Goal: Task Accomplishment & Management: Manage account settings

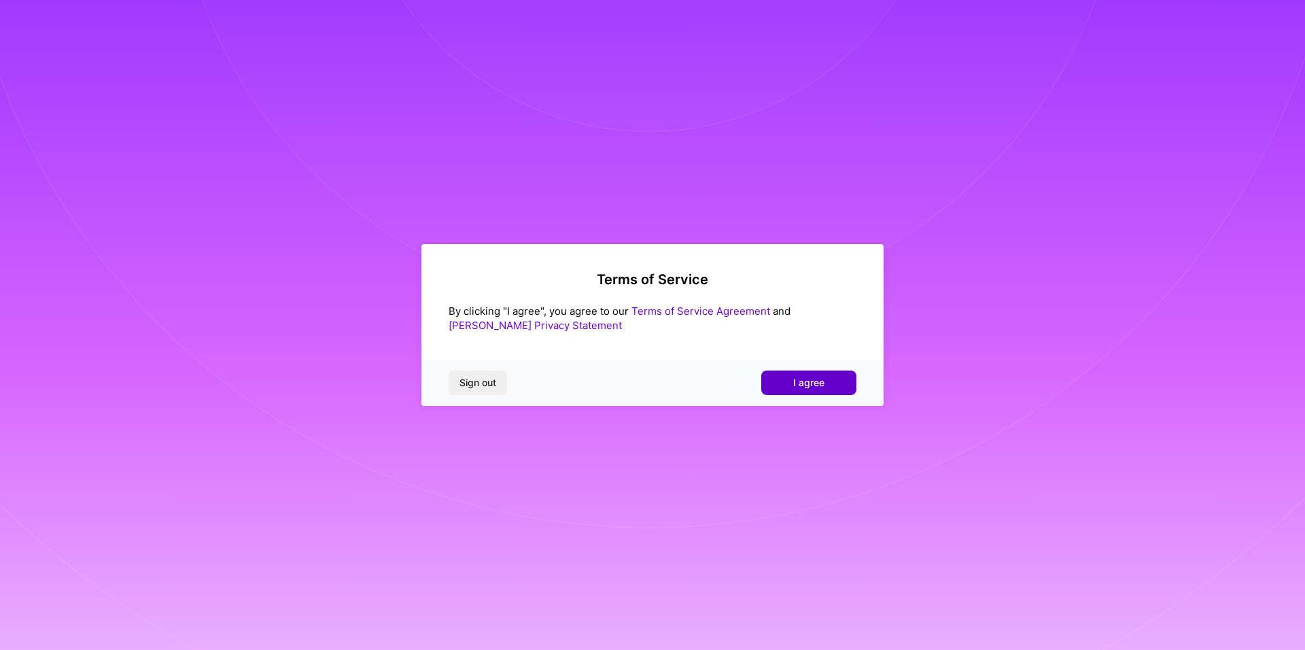
click at [814, 383] on span "I agree" at bounding box center [808, 383] width 31 height 14
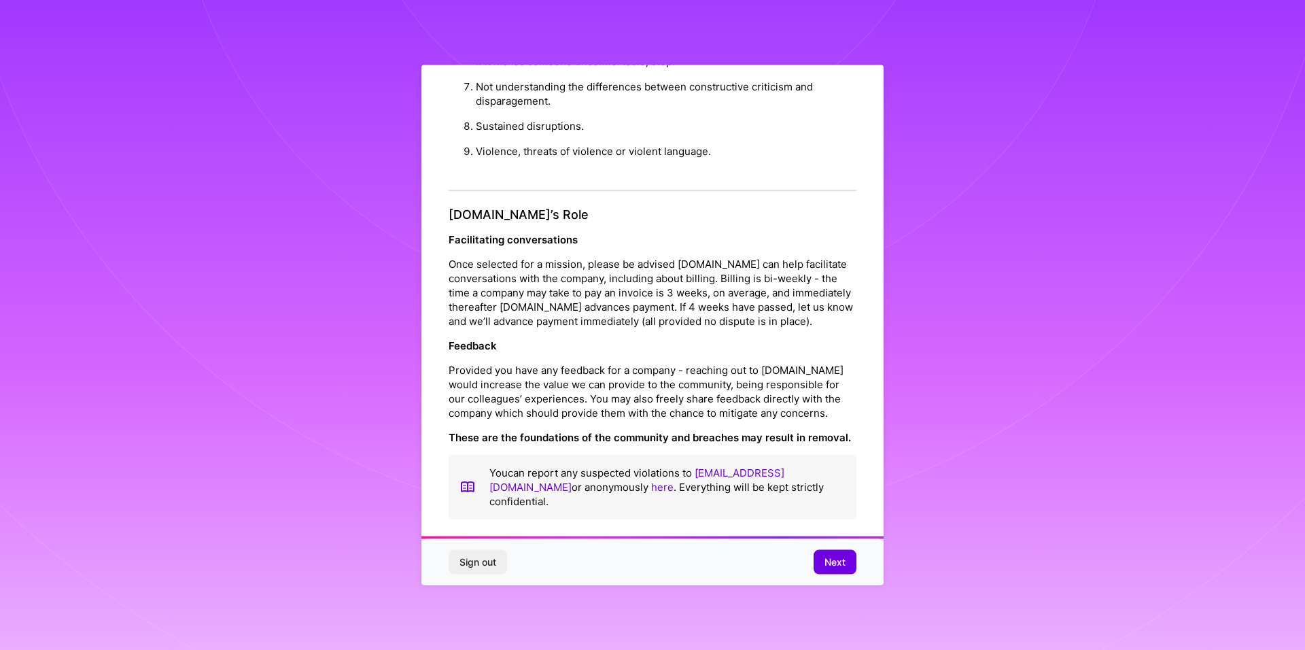
scroll to position [1443, 0]
click at [850, 562] on button "Next" at bounding box center [835, 561] width 43 height 24
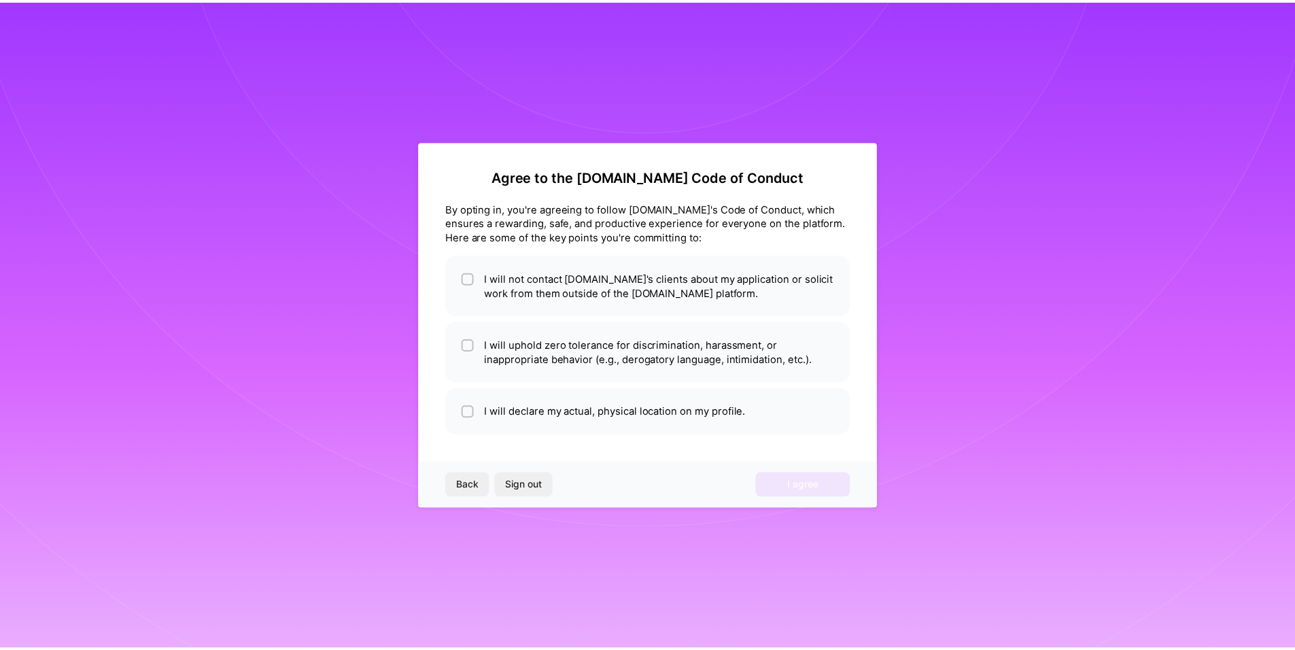
scroll to position [0, 0]
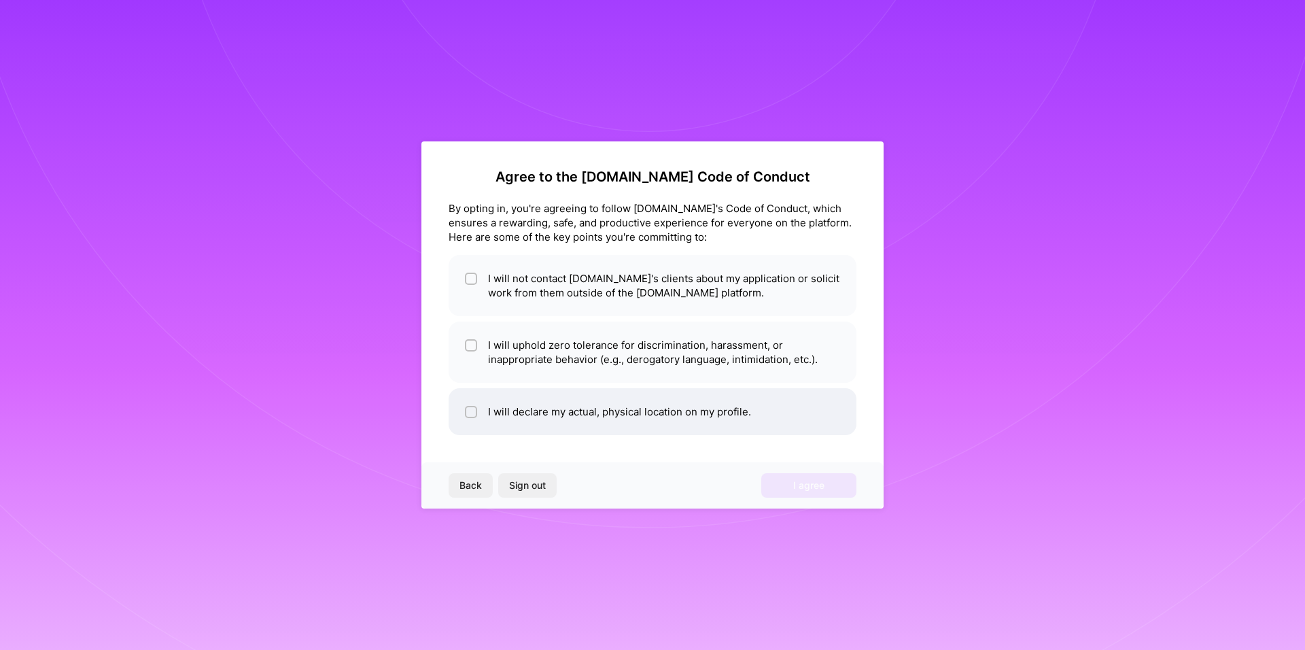
click at [466, 410] on div at bounding box center [471, 412] width 12 height 12
checkbox input "true"
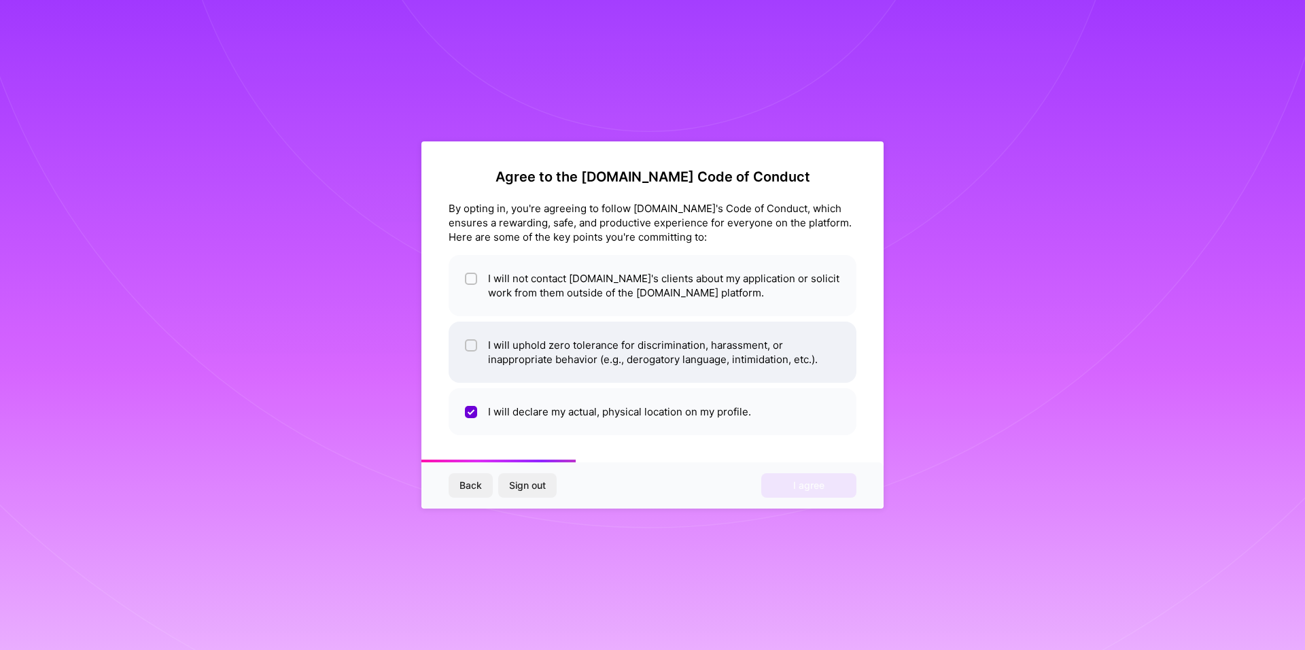
click at [468, 345] on input "checkbox" at bounding box center [473, 346] width 10 height 10
checkbox input "true"
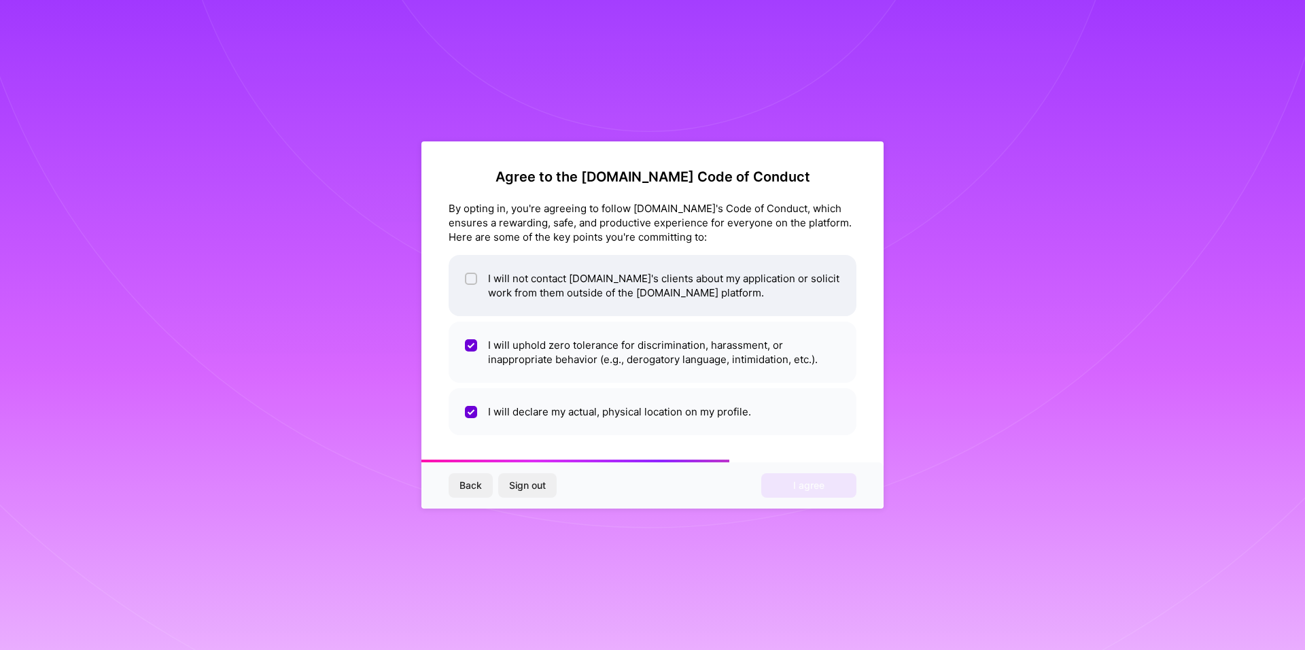
click at [470, 283] on div at bounding box center [471, 279] width 12 height 12
checkbox input "true"
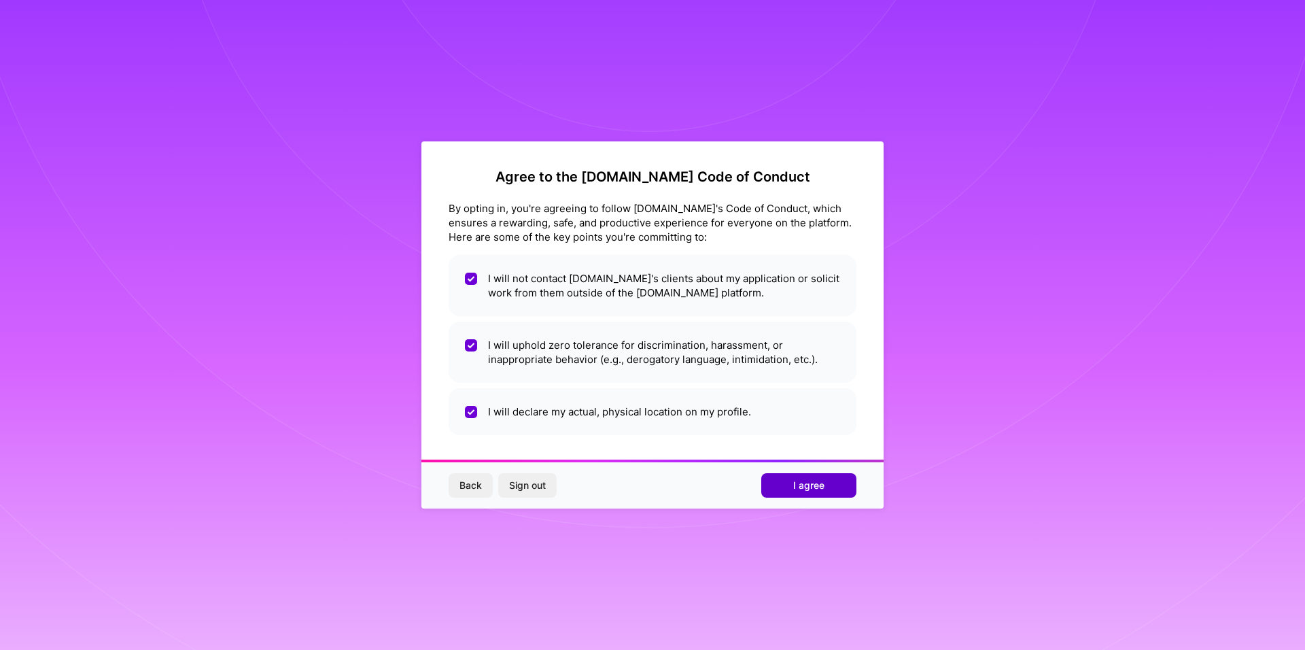
click at [786, 493] on button "I agree" at bounding box center [808, 485] width 95 height 24
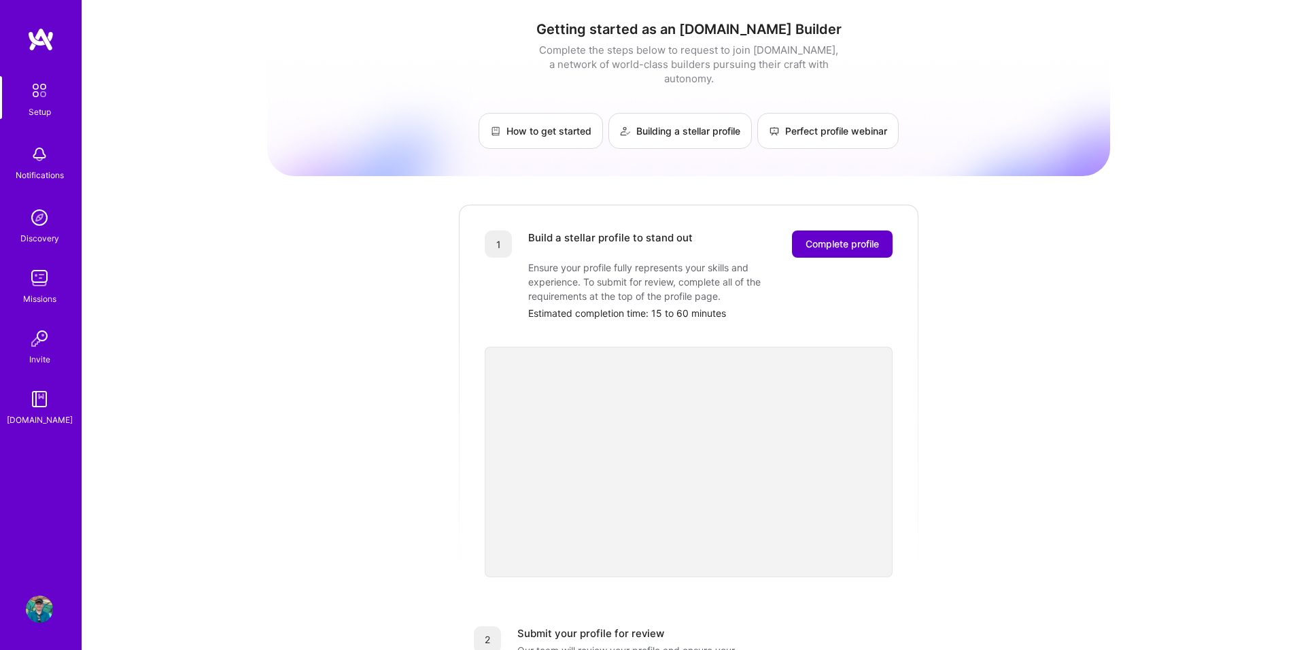
click at [827, 237] on span "Complete profile" at bounding box center [842, 244] width 73 height 14
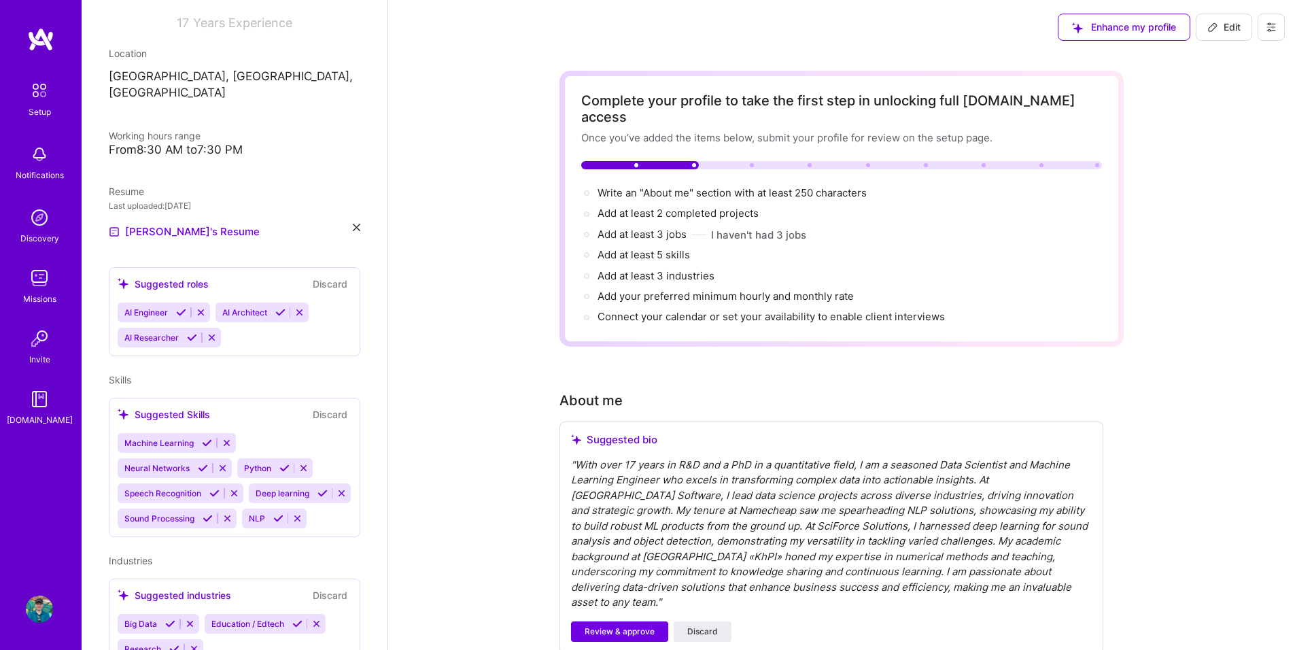
scroll to position [275, 0]
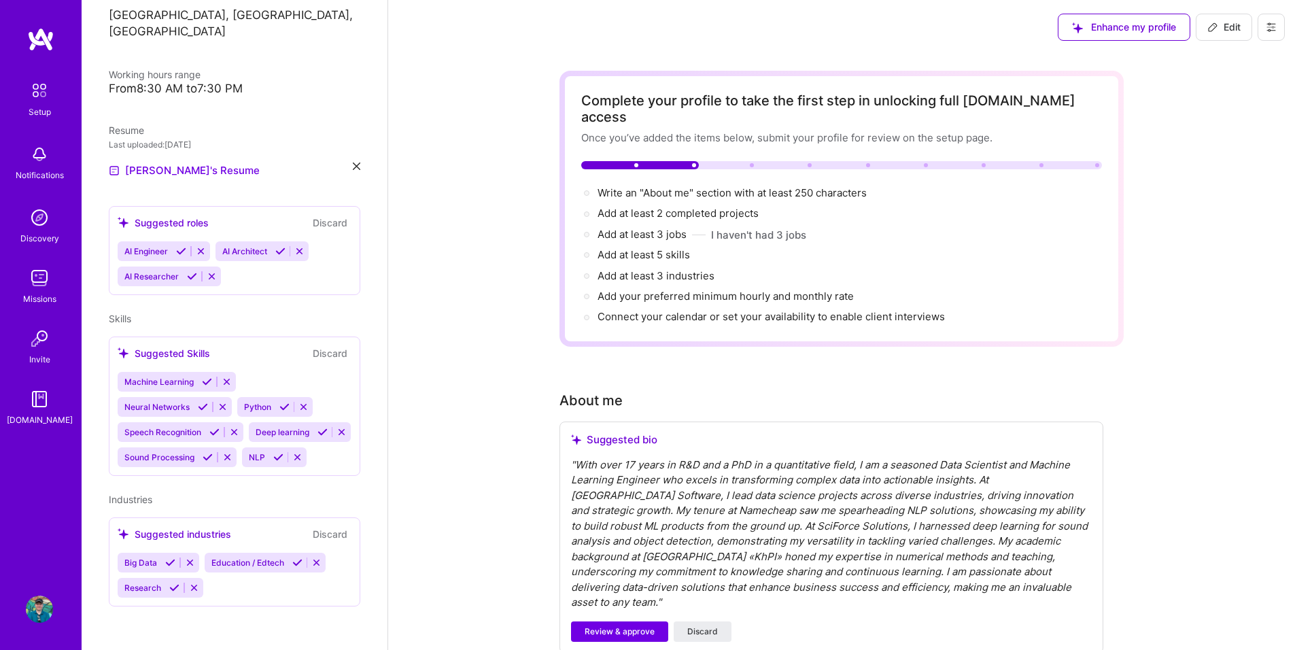
click at [271, 256] on div "AI Engineer AI Architect AI Researcher" at bounding box center [235, 263] width 234 height 45
click at [266, 253] on div "AI Engineer AI Architect AI Researcher" at bounding box center [235, 263] width 234 height 45
click at [252, 252] on div "AI Engineer AI Architect AI Researcher" at bounding box center [235, 263] width 234 height 45
click at [283, 246] on div "AI Engineer AI Architect AI Researcher" at bounding box center [235, 263] width 234 height 45
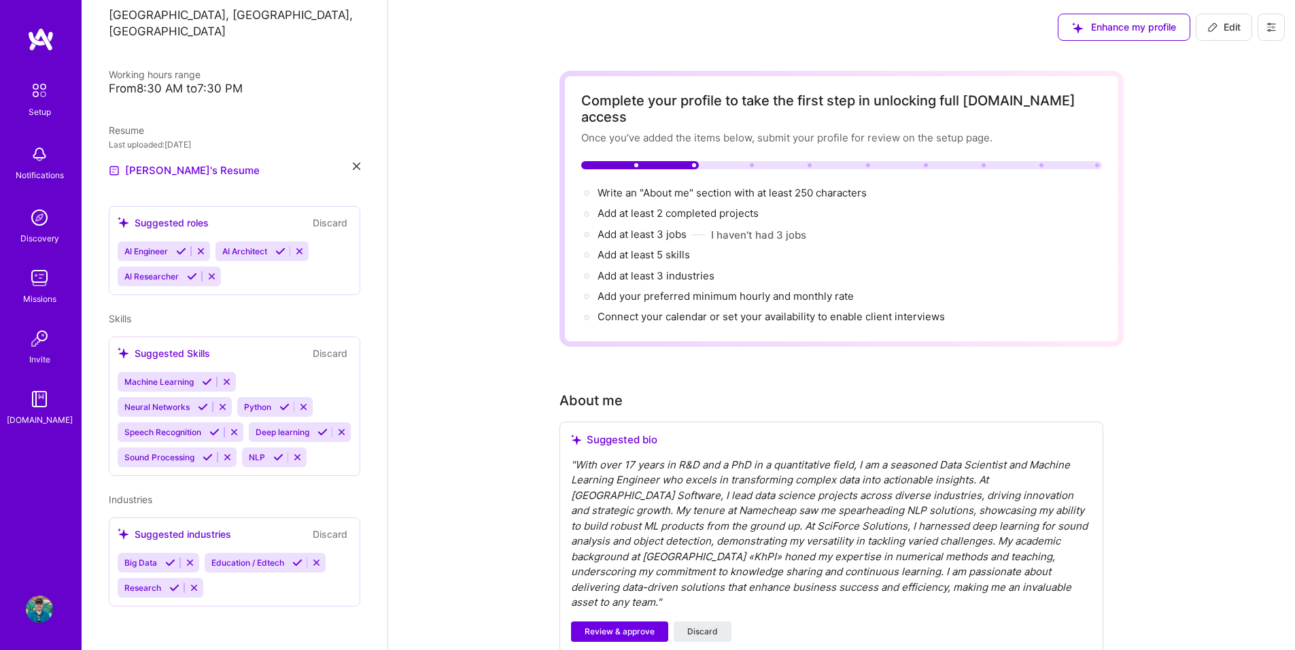
click at [286, 248] on div "AI Engineer AI Architect AI Researcher" at bounding box center [235, 263] width 234 height 45
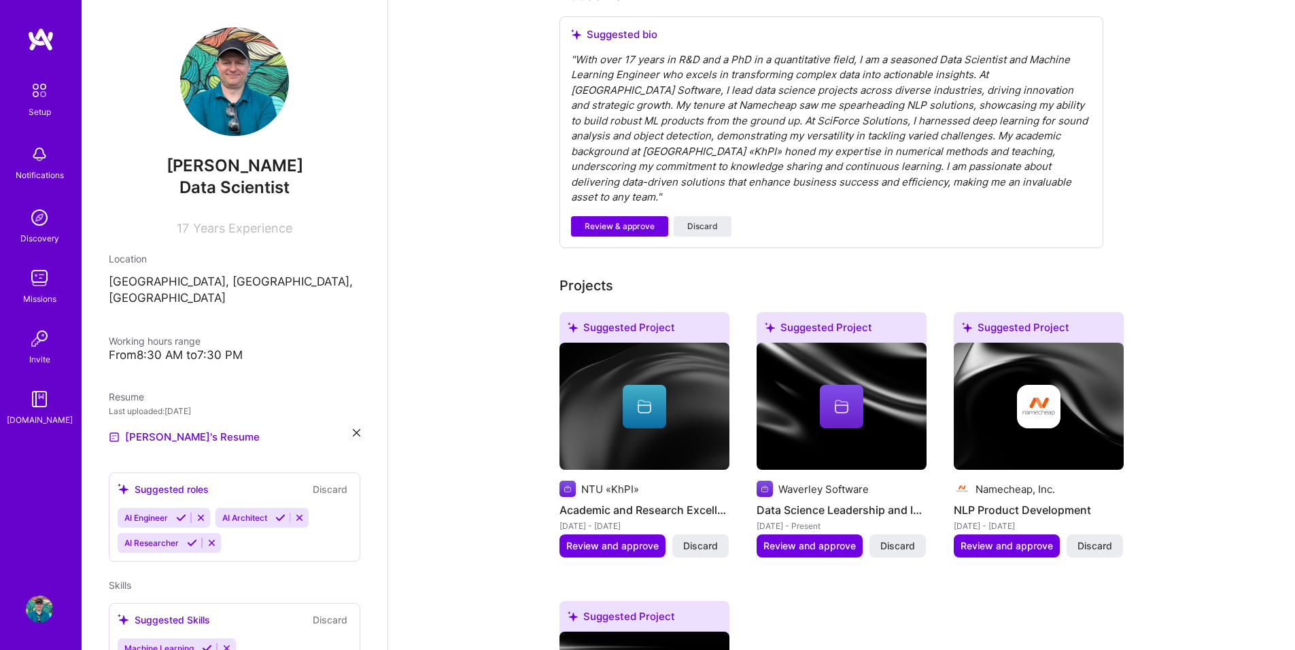
scroll to position [571, 0]
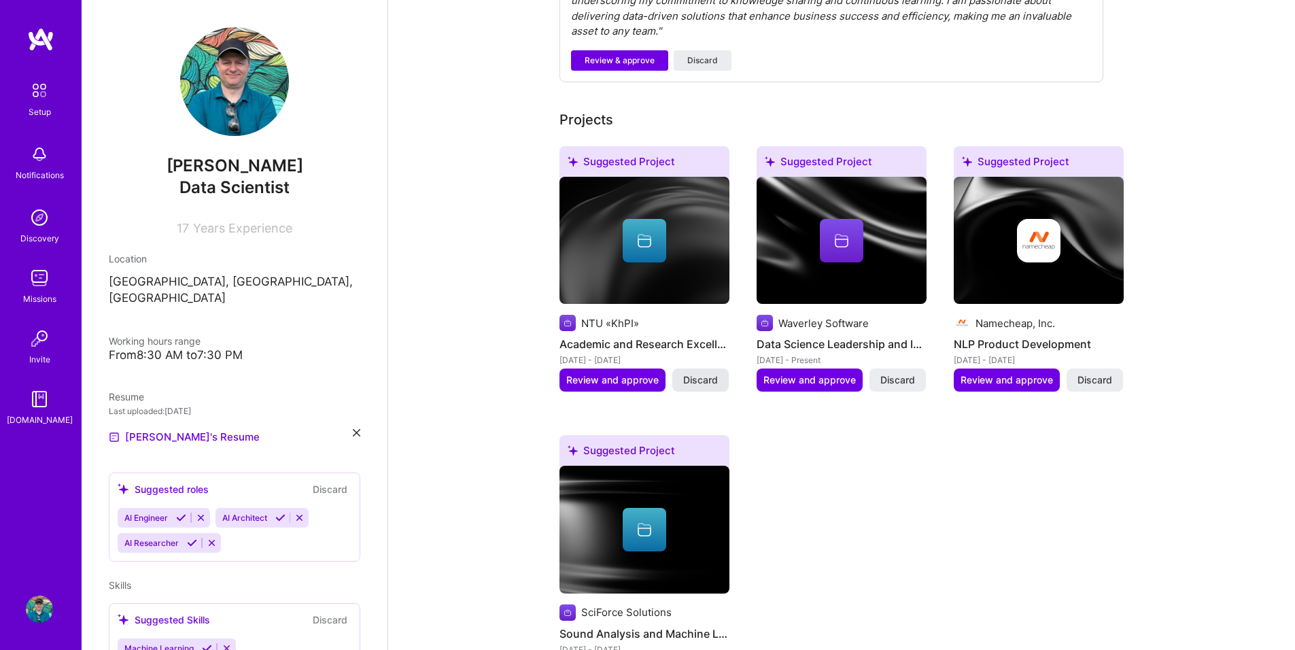
click at [710, 373] on span "Discard" at bounding box center [700, 380] width 35 height 14
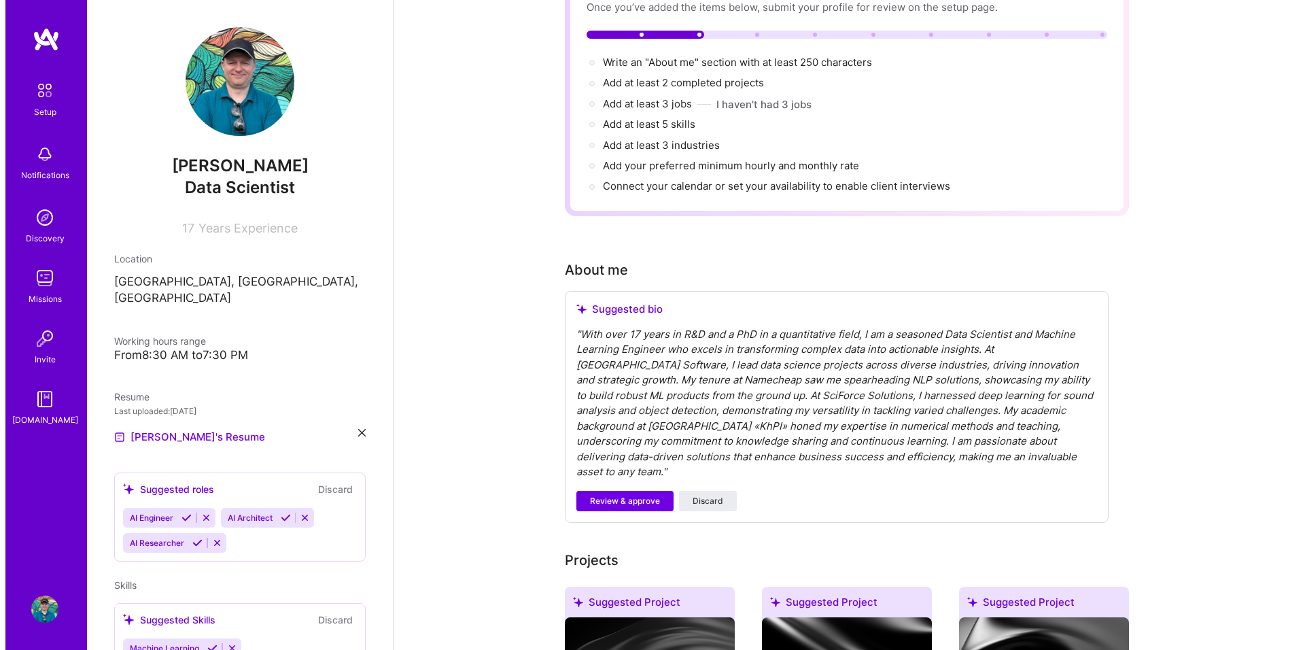
scroll to position [326, 0]
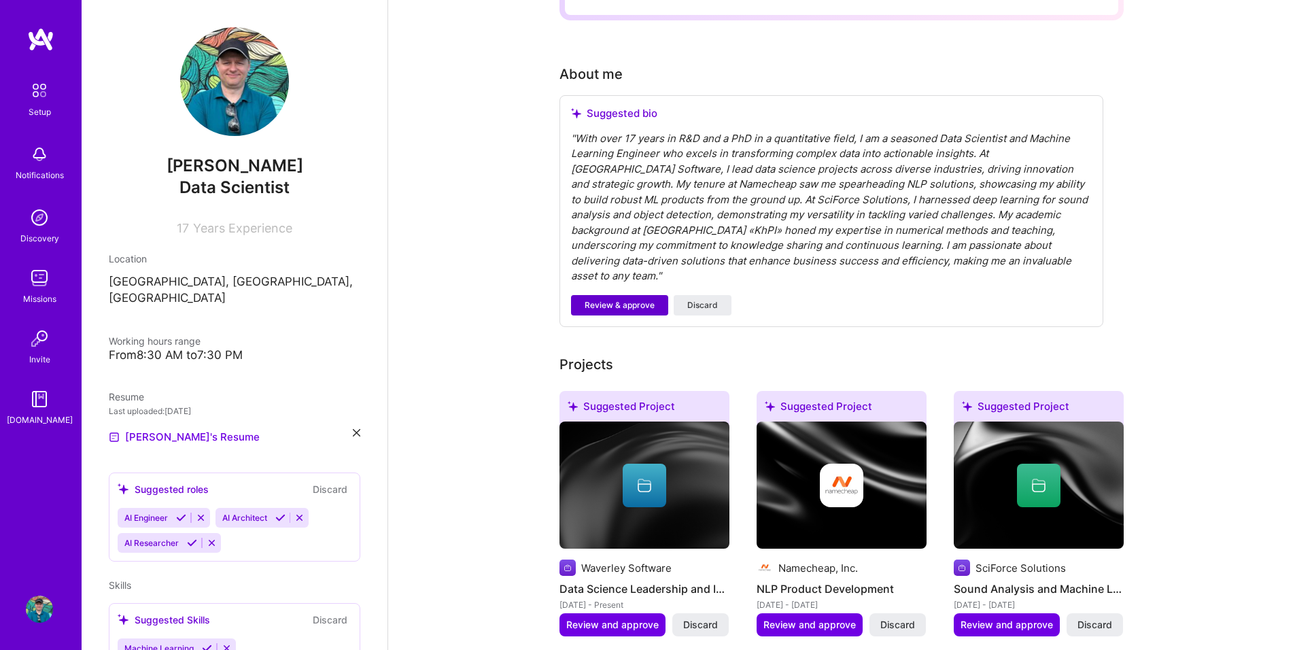
click at [589, 299] on span "Review & approve" at bounding box center [620, 305] width 70 height 12
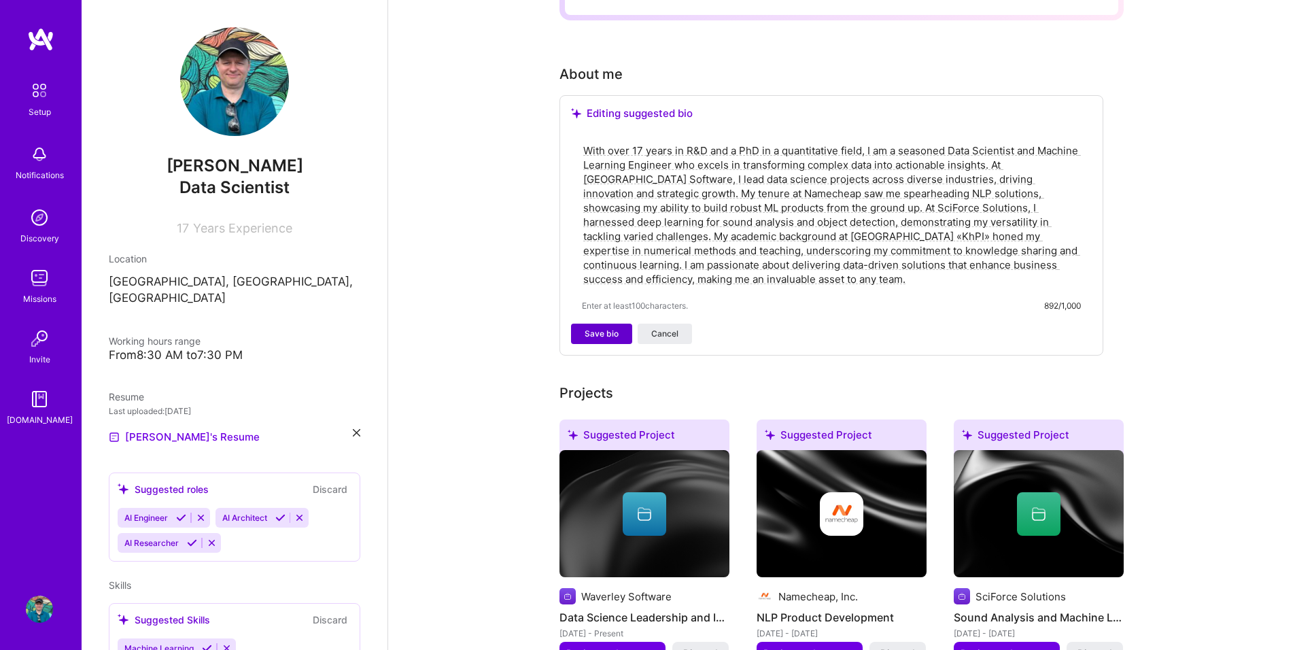
click at [586, 328] on span "Save bio" at bounding box center [602, 334] width 34 height 12
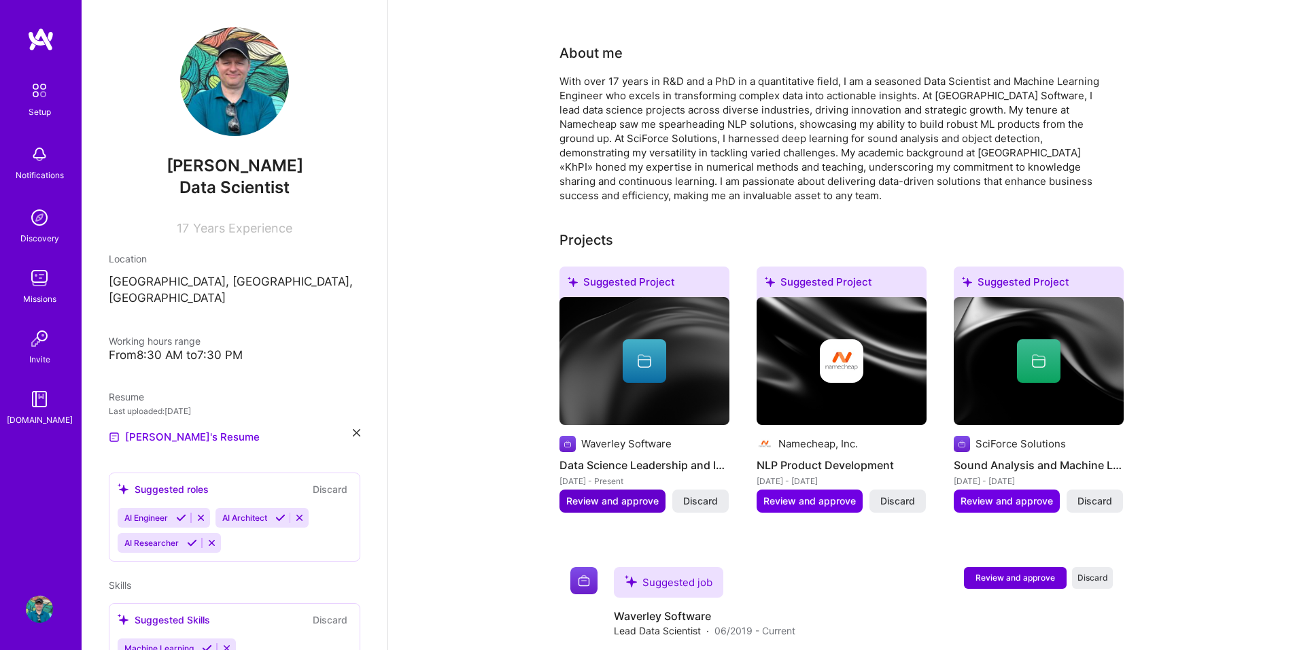
click at [608, 494] on span "Review and approve" at bounding box center [612, 501] width 92 height 14
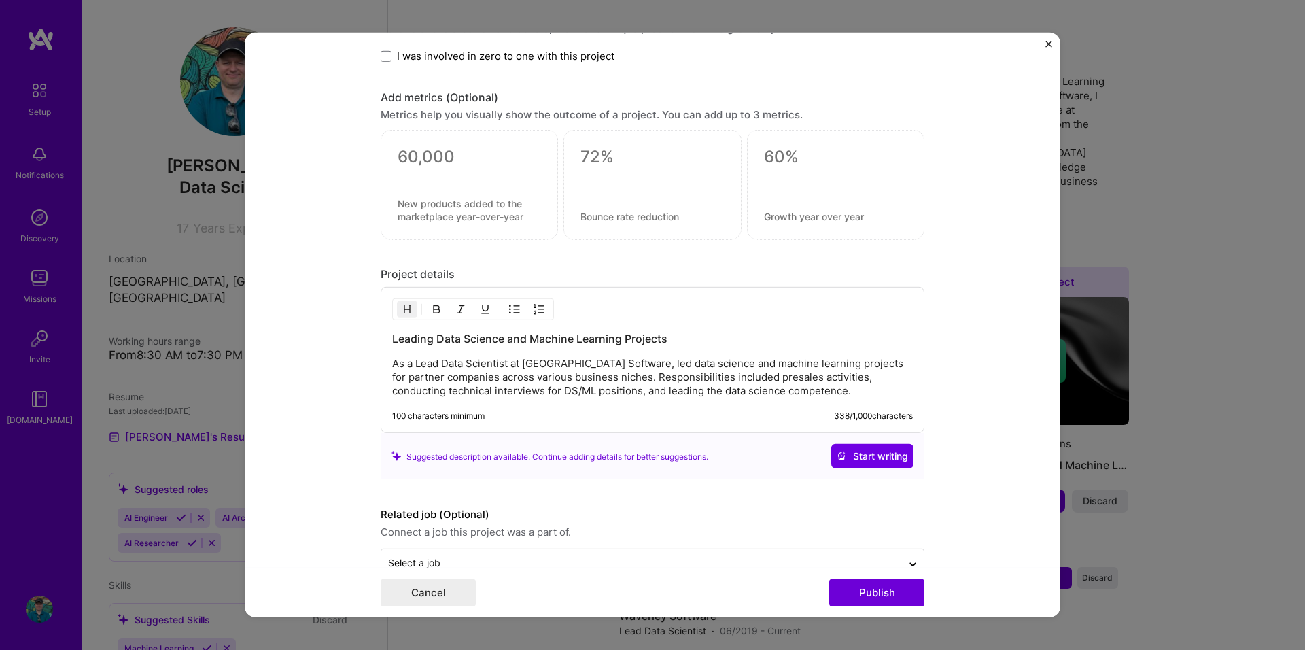
scroll to position [994, 0]
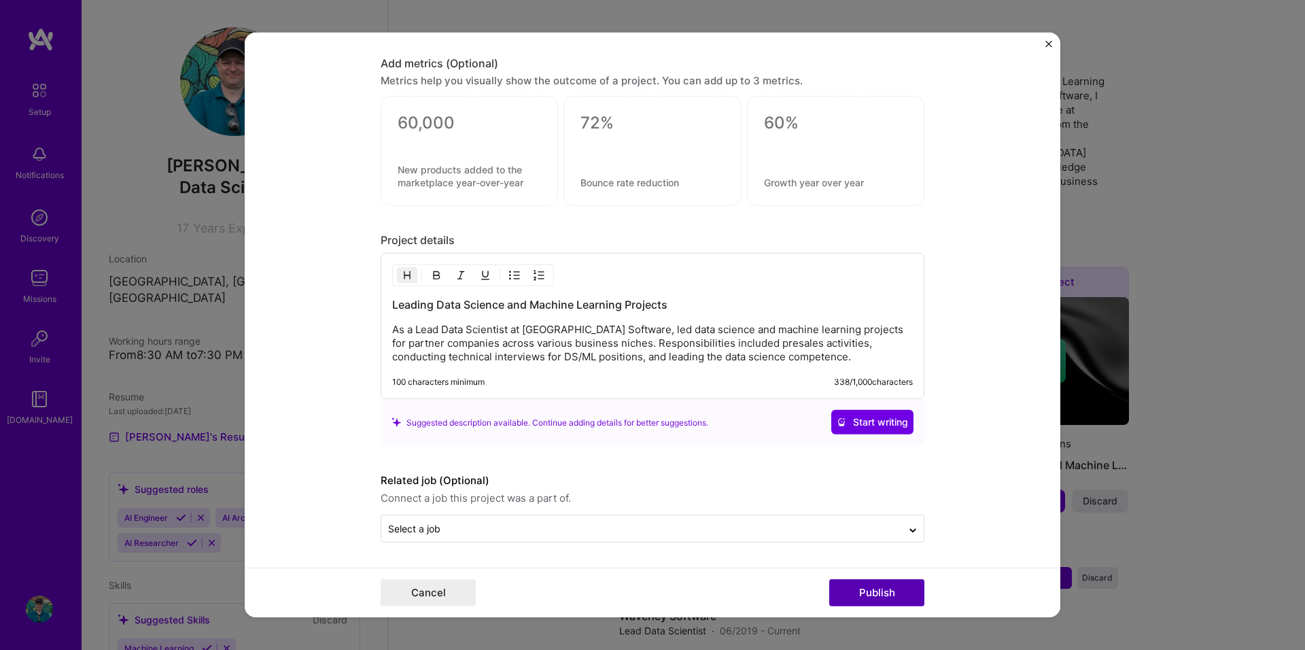
click at [890, 590] on button "Publish" at bounding box center [876, 592] width 95 height 27
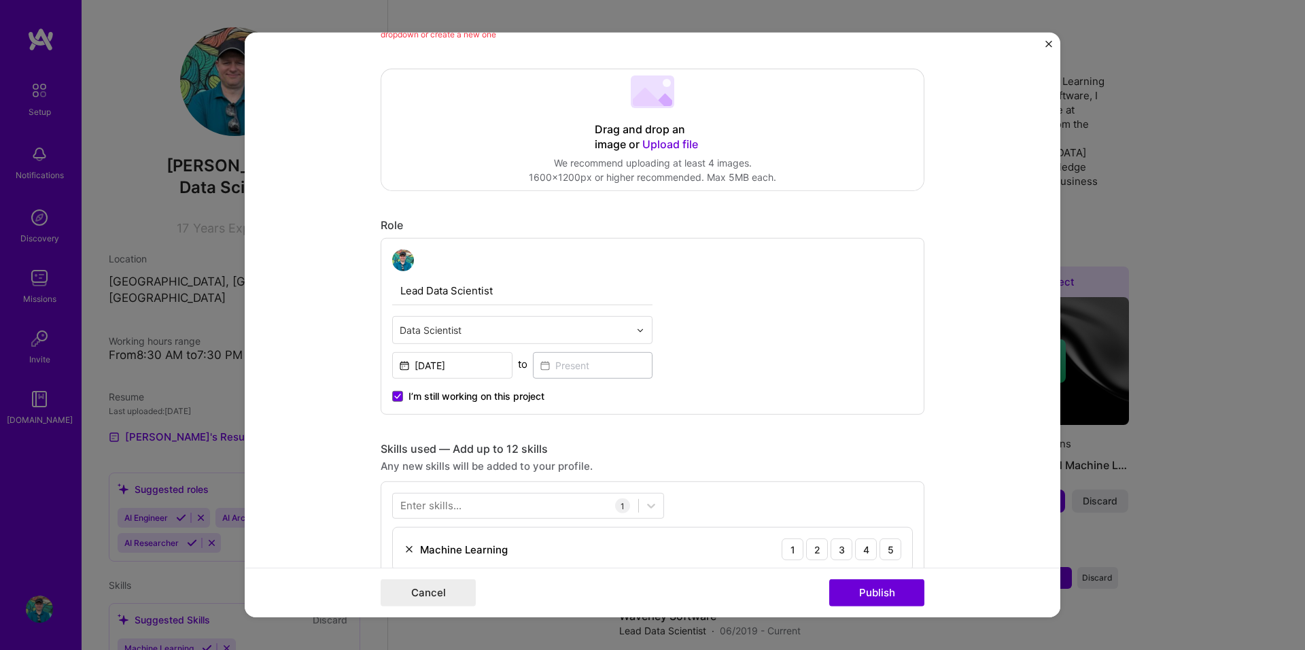
scroll to position [89, 0]
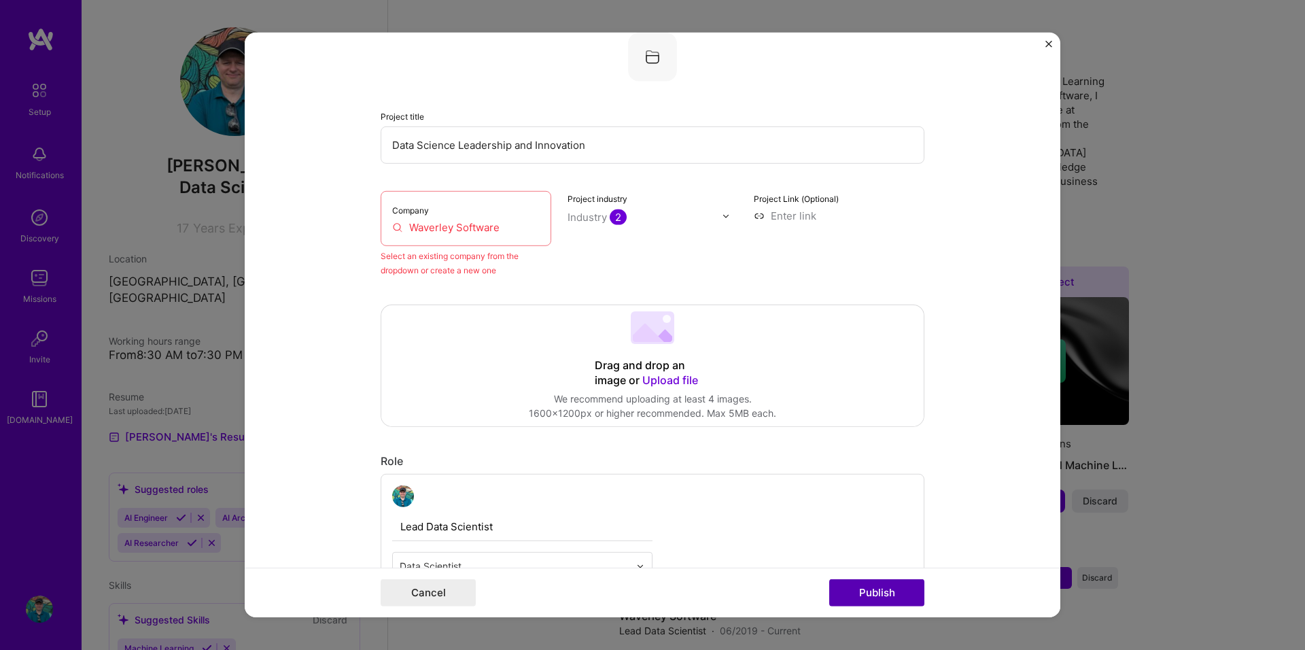
click at [872, 598] on button "Publish" at bounding box center [876, 592] width 95 height 27
click at [867, 593] on button "Publish" at bounding box center [876, 592] width 95 height 27
click at [427, 218] on div "Company Waverley Software" at bounding box center [466, 218] width 171 height 55
click at [487, 219] on div "Company Waverley Software" at bounding box center [466, 218] width 171 height 55
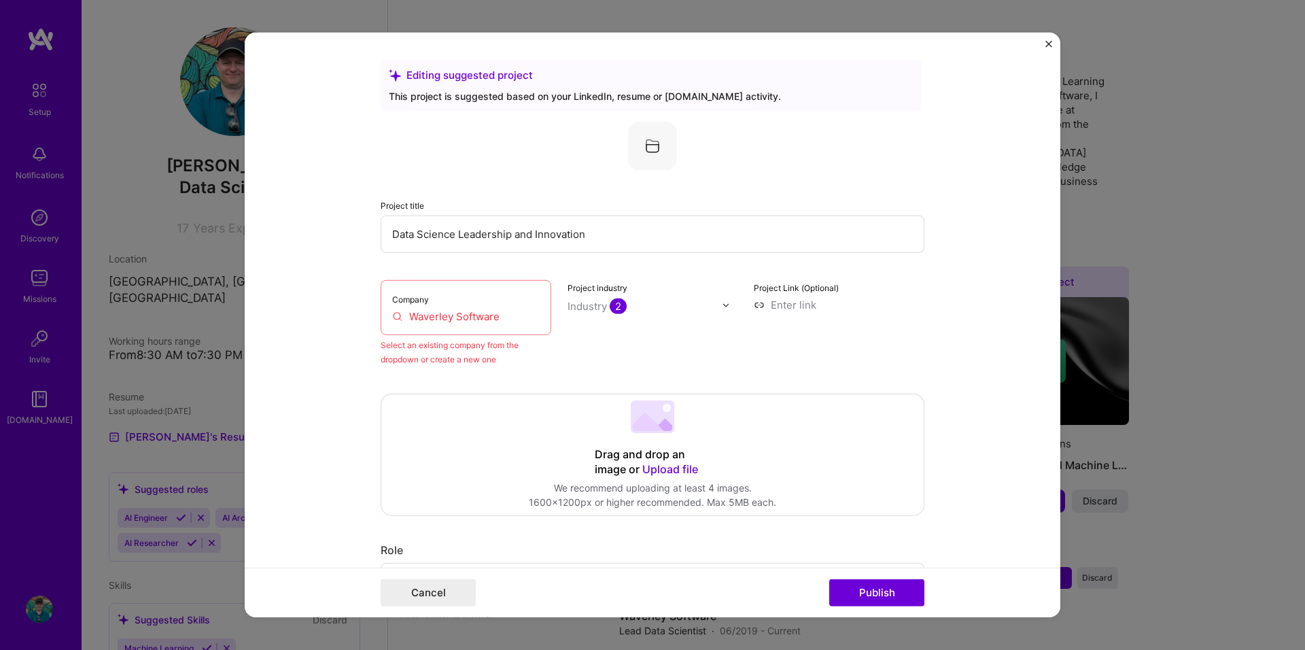
click at [426, 310] on input "Waverley Software" at bounding box center [466, 316] width 148 height 14
click at [424, 324] on div "Company Waverley Software" at bounding box center [466, 307] width 171 height 55
click at [411, 317] on input "Waverley Software" at bounding box center [466, 316] width 148 height 14
drag, startPoint x: 408, startPoint y: 316, endPoint x: 507, endPoint y: 310, distance: 99.4
click at [507, 310] on input "Waverley Software" at bounding box center [466, 316] width 148 height 14
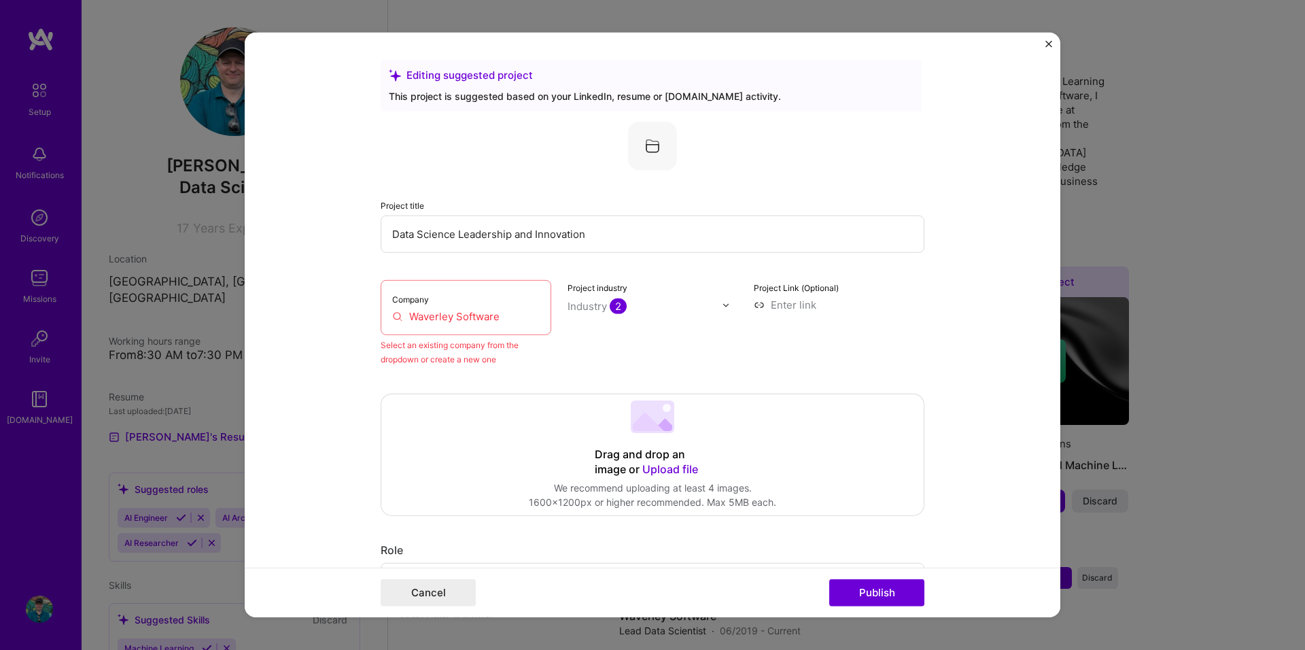
click at [504, 313] on input "Waverley Software" at bounding box center [466, 316] width 148 height 14
click at [619, 307] on span "2" at bounding box center [618, 306] width 17 height 16
click at [759, 271] on div "Project title Data Science Leadership and Innovation Company Waverley Software …" at bounding box center [653, 244] width 544 height 245
click at [772, 284] on label "Project Link (Optional)" at bounding box center [796, 288] width 85 height 10
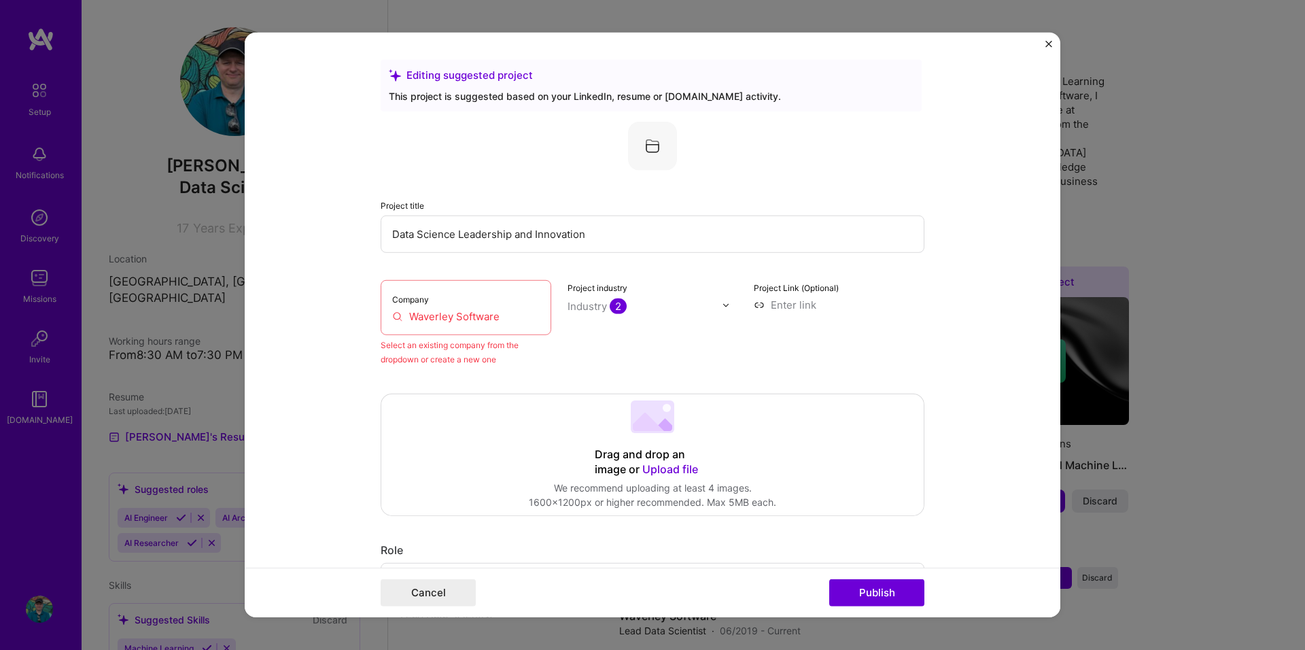
click at [783, 298] on input at bounding box center [839, 305] width 171 height 14
click at [791, 309] on input at bounding box center [839, 305] width 171 height 14
click at [459, 318] on input "Waverley Software" at bounding box center [466, 316] width 148 height 14
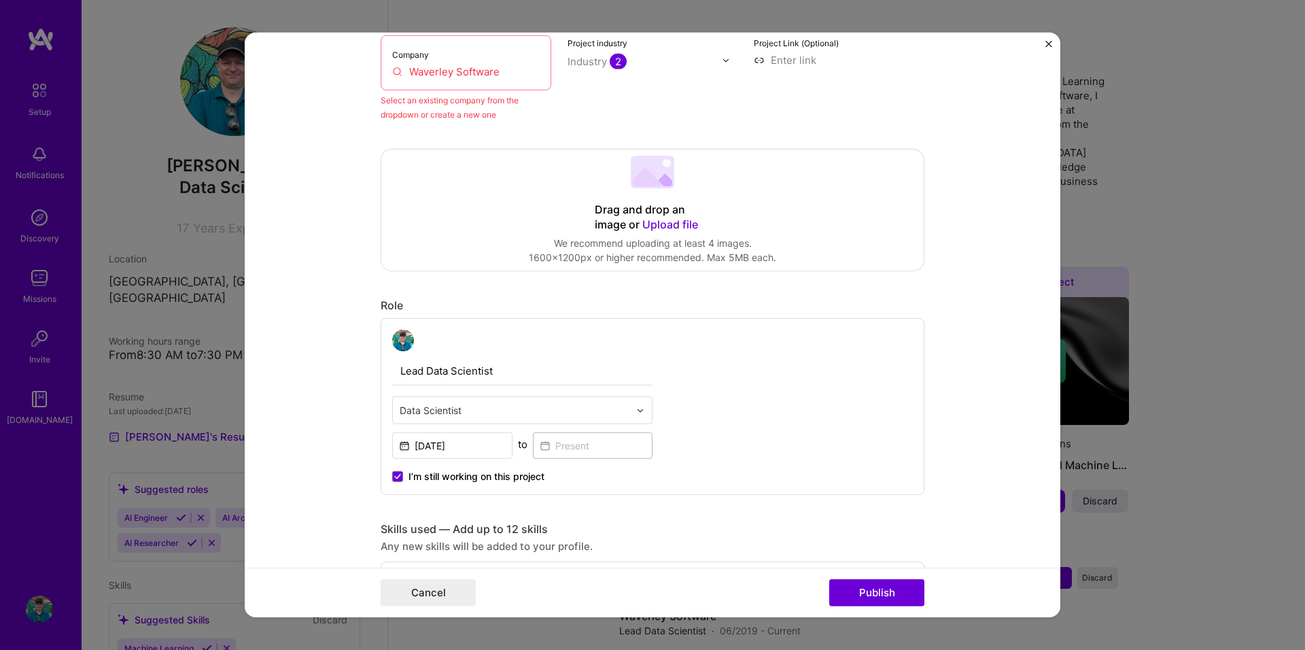
scroll to position [0, 0]
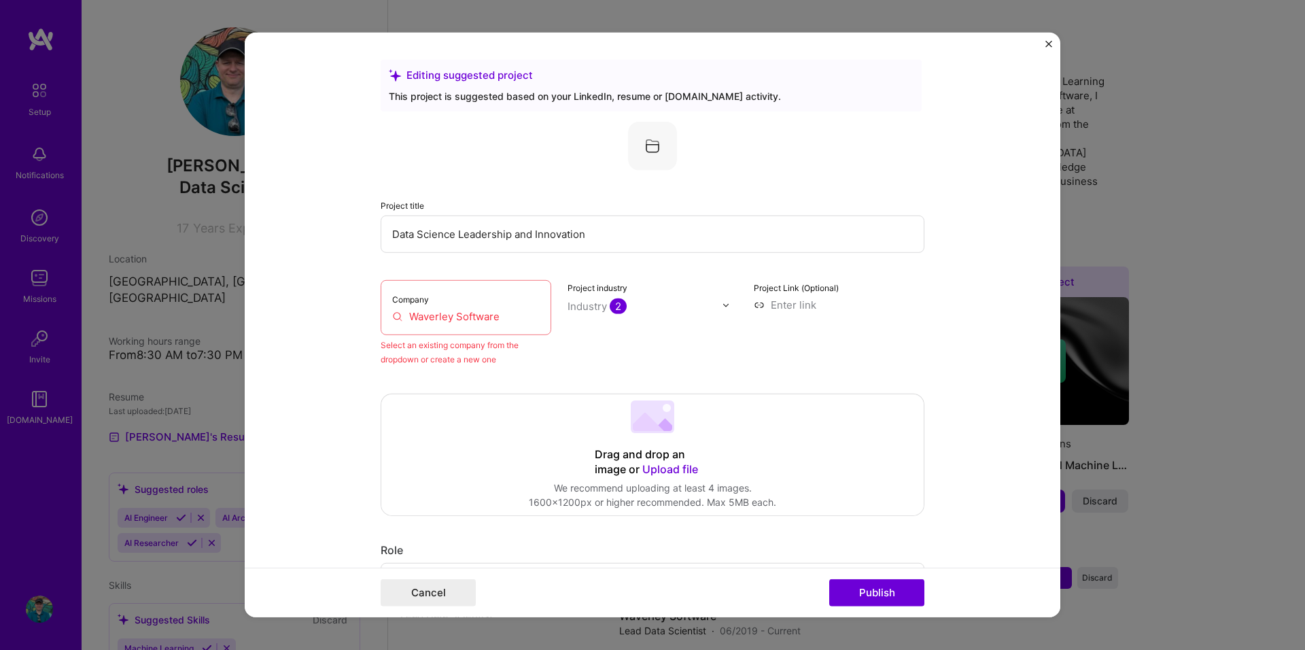
click at [1046, 41] on img "Close" at bounding box center [1049, 44] width 7 height 7
